Goal: Task Accomplishment & Management: Manage account settings

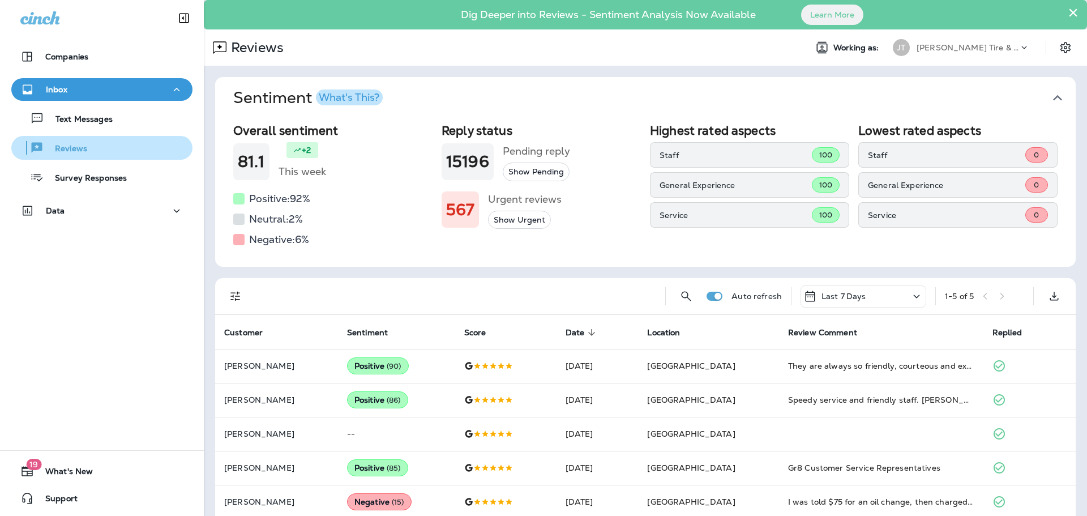
click at [69, 147] on p "Reviews" at bounding box center [66, 149] width 44 height 11
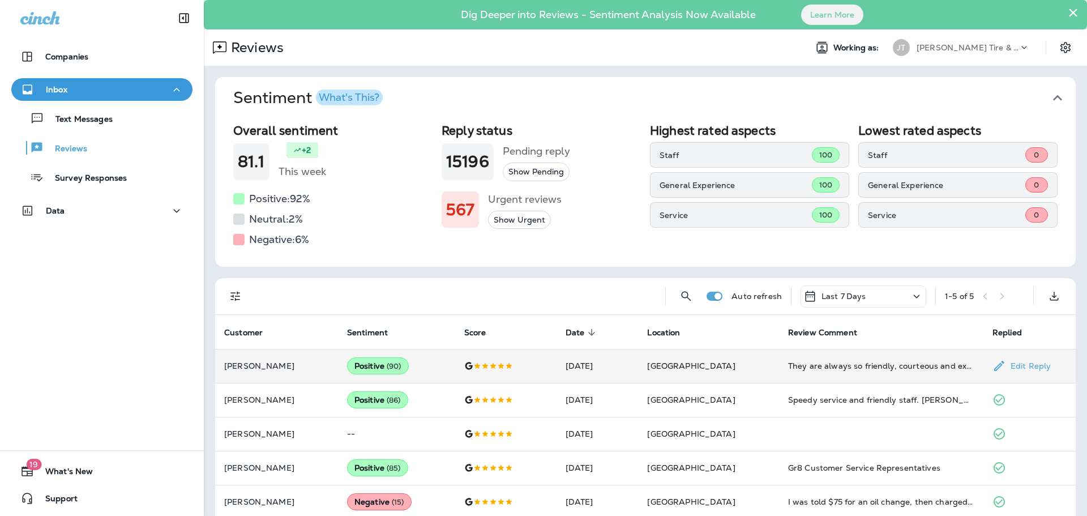
click at [430, 364] on td "Positive ( 90 )" at bounding box center [396, 366] width 117 height 34
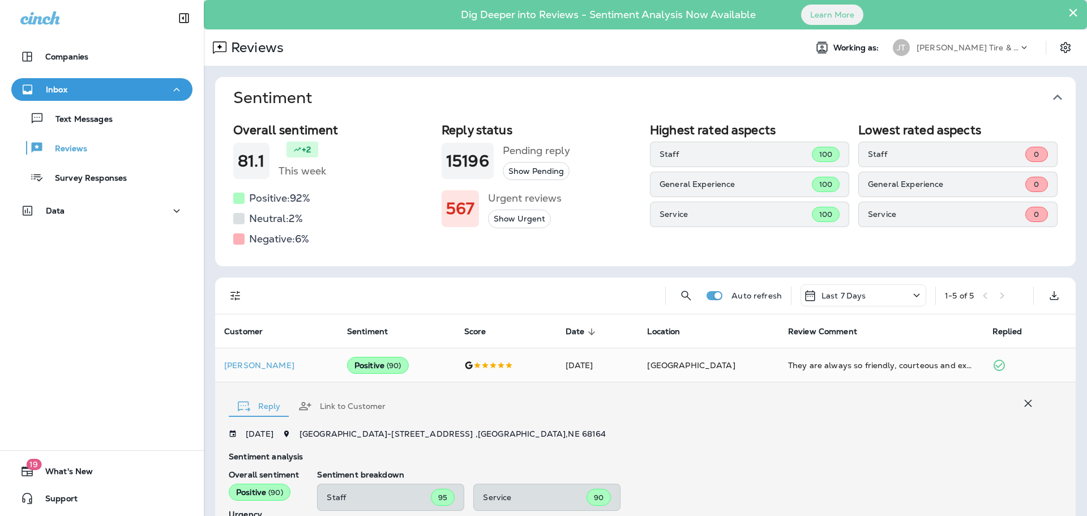
scroll to position [212, 0]
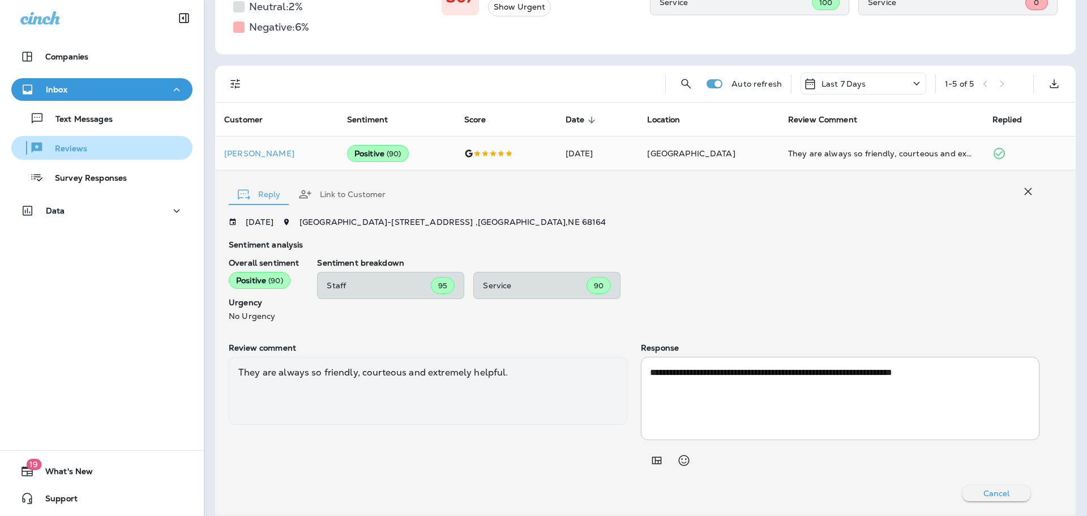
click at [79, 149] on p "Reviews" at bounding box center [66, 149] width 44 height 11
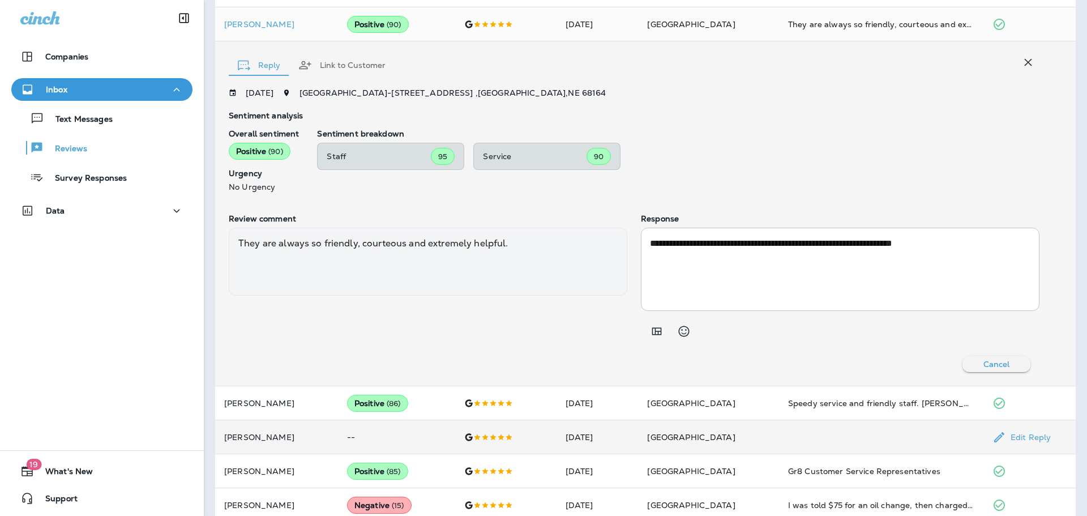
scroll to position [358, 0]
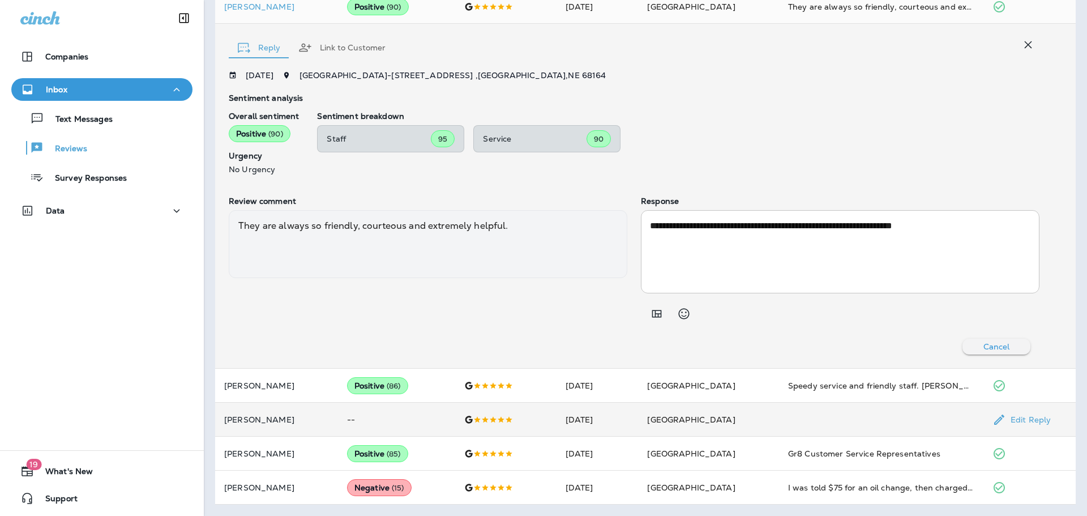
click at [450, 422] on td "--" at bounding box center [396, 420] width 117 height 34
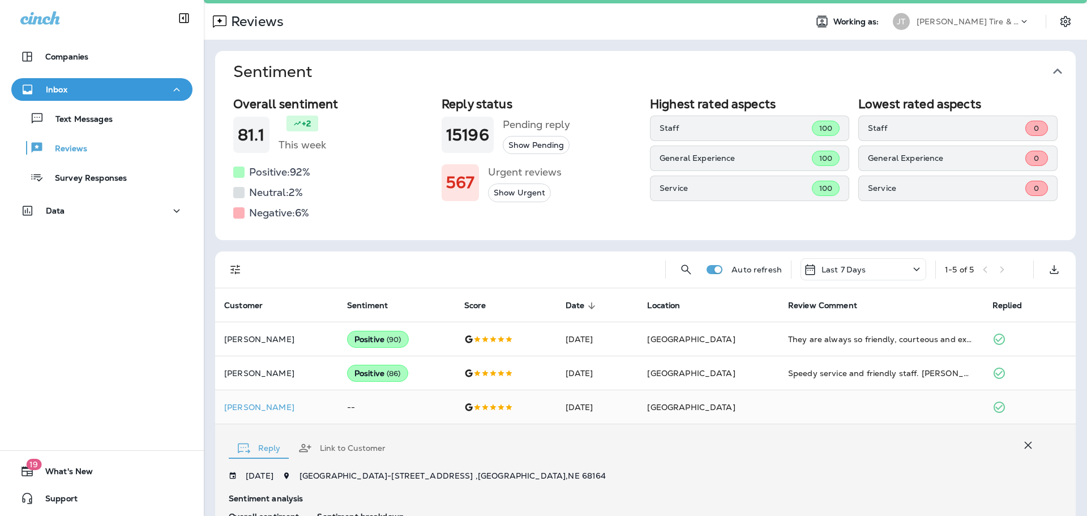
scroll to position [0, 0]
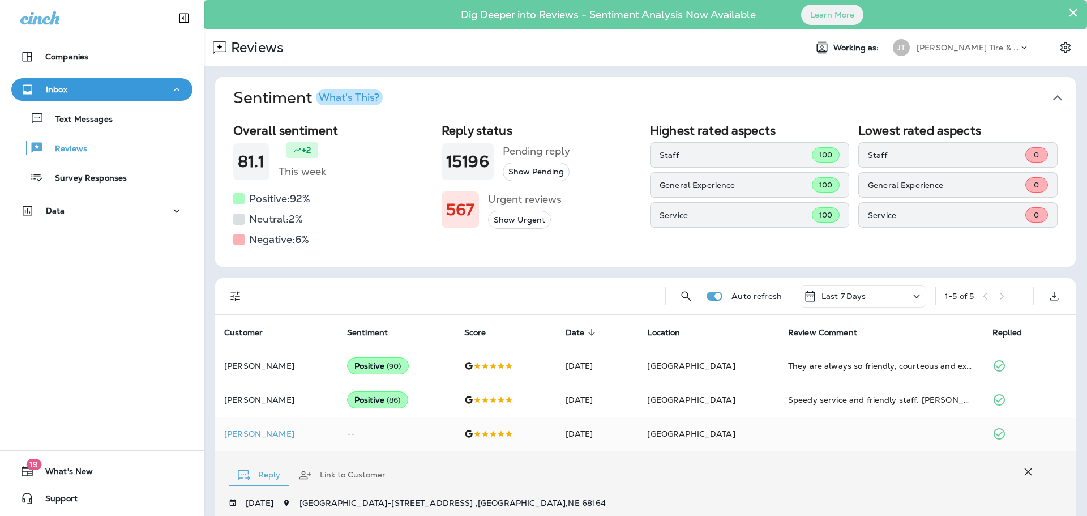
click at [518, 223] on button "Show Urgent" at bounding box center [519, 220] width 63 height 19
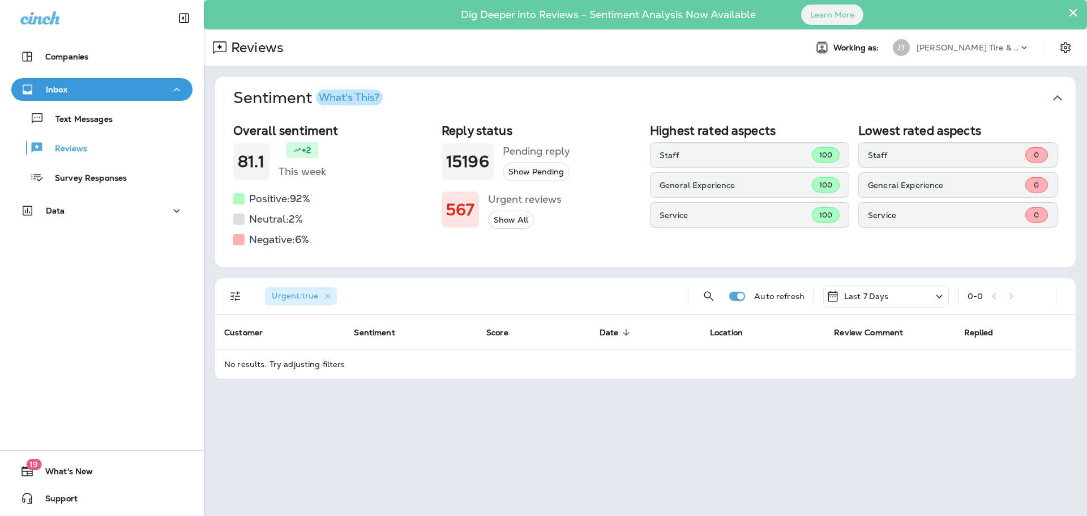
click at [533, 176] on button "Show Pending" at bounding box center [536, 172] width 67 height 19
click at [89, 126] on div "Text Messages" at bounding box center [64, 118] width 97 height 17
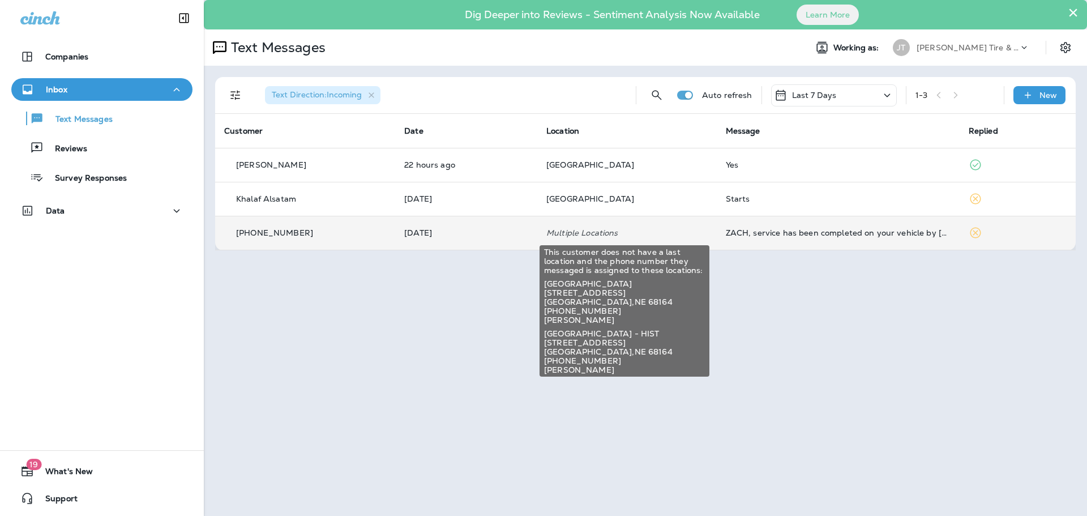
click at [659, 231] on p "Multiple Locations" at bounding box center [627, 232] width 161 height 9
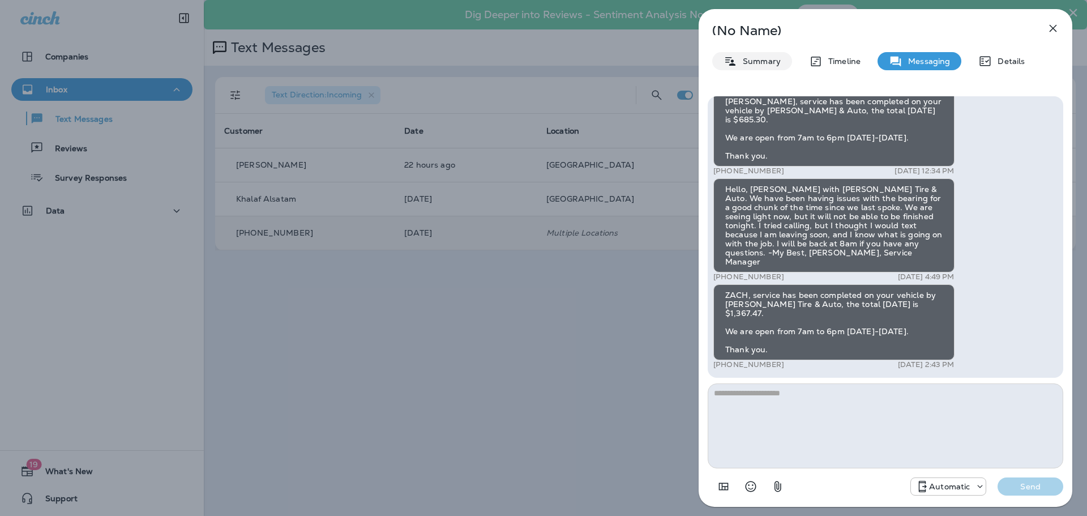
click at [766, 66] on p "Summary" at bounding box center [759, 61] width 44 height 9
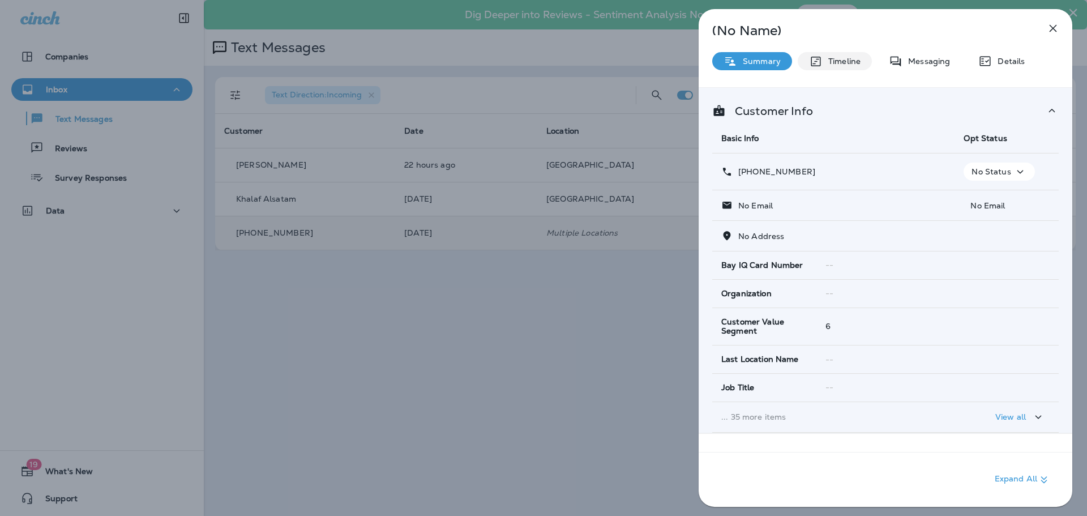
click at [833, 62] on p "Timeline" at bounding box center [842, 61] width 38 height 9
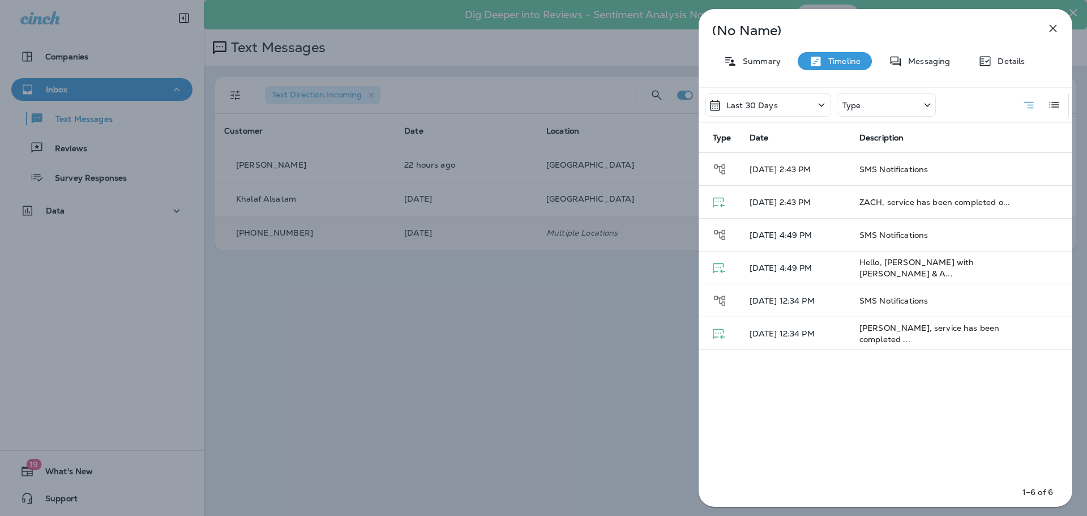
click at [1057, 28] on icon "button" at bounding box center [1054, 29] width 14 height 14
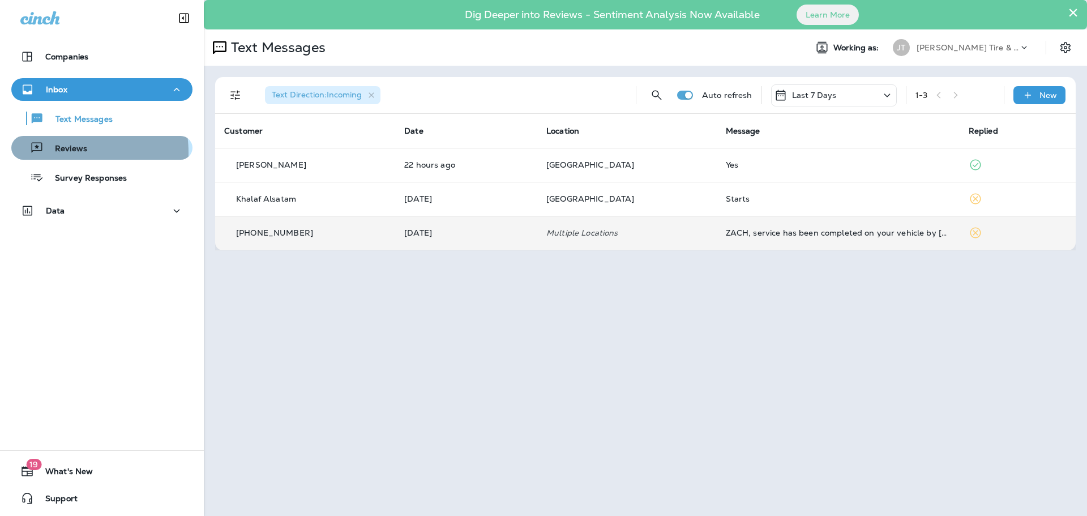
click at [58, 153] on p "Reviews" at bounding box center [66, 149] width 44 height 11
